Goal: Complete application form

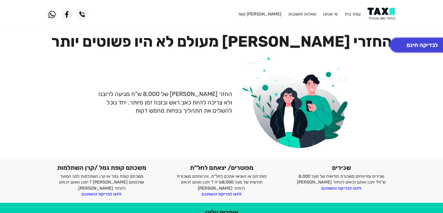
click at [398, 47] on button "לבדיקה חינם" at bounding box center [422, 45] width 64 height 14
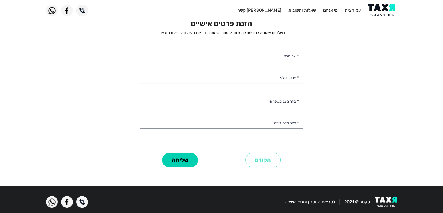
scroll to position [36, 0]
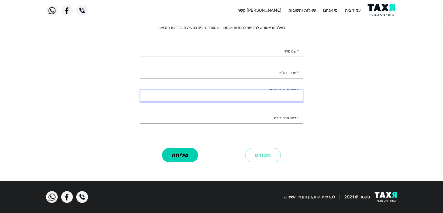
click at [278, 99] on select "רווק/ה נשוי/[PERSON_NAME]/ה אלמן/נה" at bounding box center [222, 96] width 162 height 12
select select "1: Single"
click at [141, 90] on select "רווק/ה נשוי/[PERSON_NAME]/ה אלמן/נה" at bounding box center [222, 96] width 162 height 12
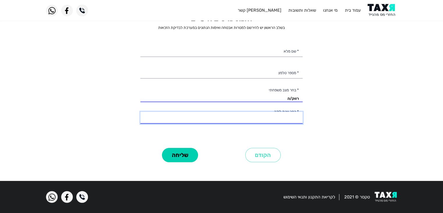
click at [275, 117] on select "2003 2002 2001 2000 1999 1998 1997 1996 1995 1994 1993 1992 1991 1990 1989 1988…" at bounding box center [222, 118] width 162 height 12
click at [275, 118] on select "2003 2002 2001 2000 1999 1998 1997 1996 1995 1994 1993 1992 1991 1990 1989 1988…" at bounding box center [222, 118] width 162 height 12
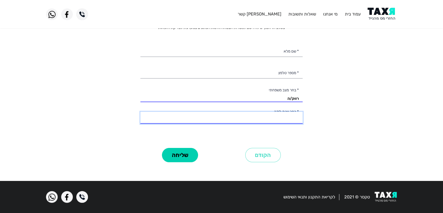
scroll to position [0, 0]
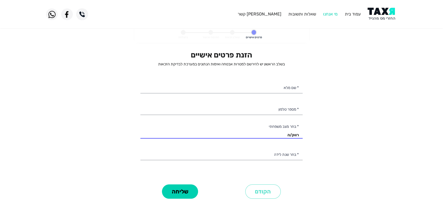
click at [328, 12] on link "מי אנחנו" at bounding box center [330, 13] width 15 height 5
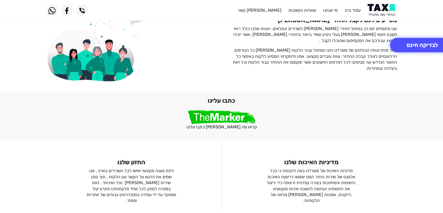
scroll to position [415, 0]
